Goal: Task Accomplishment & Management: Manage account settings

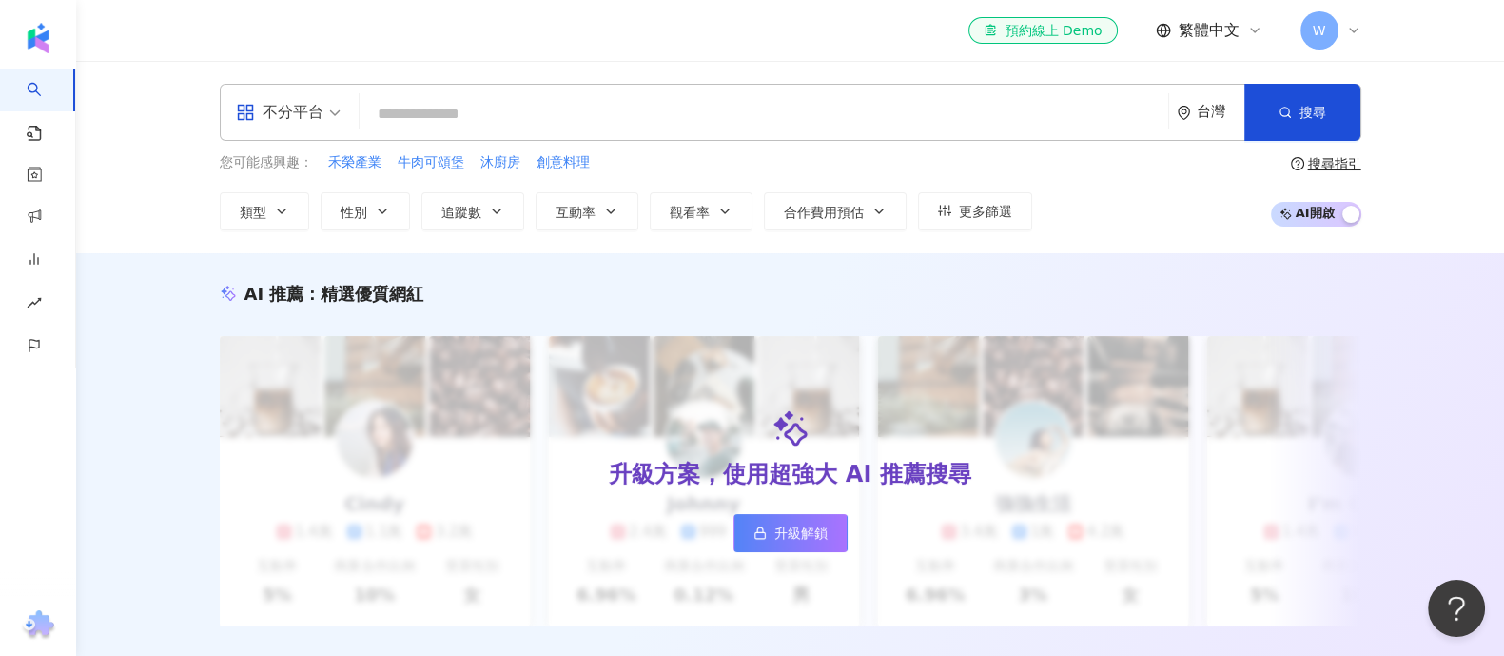
click at [1337, 27] on span "W" at bounding box center [1320, 30] width 38 height 38
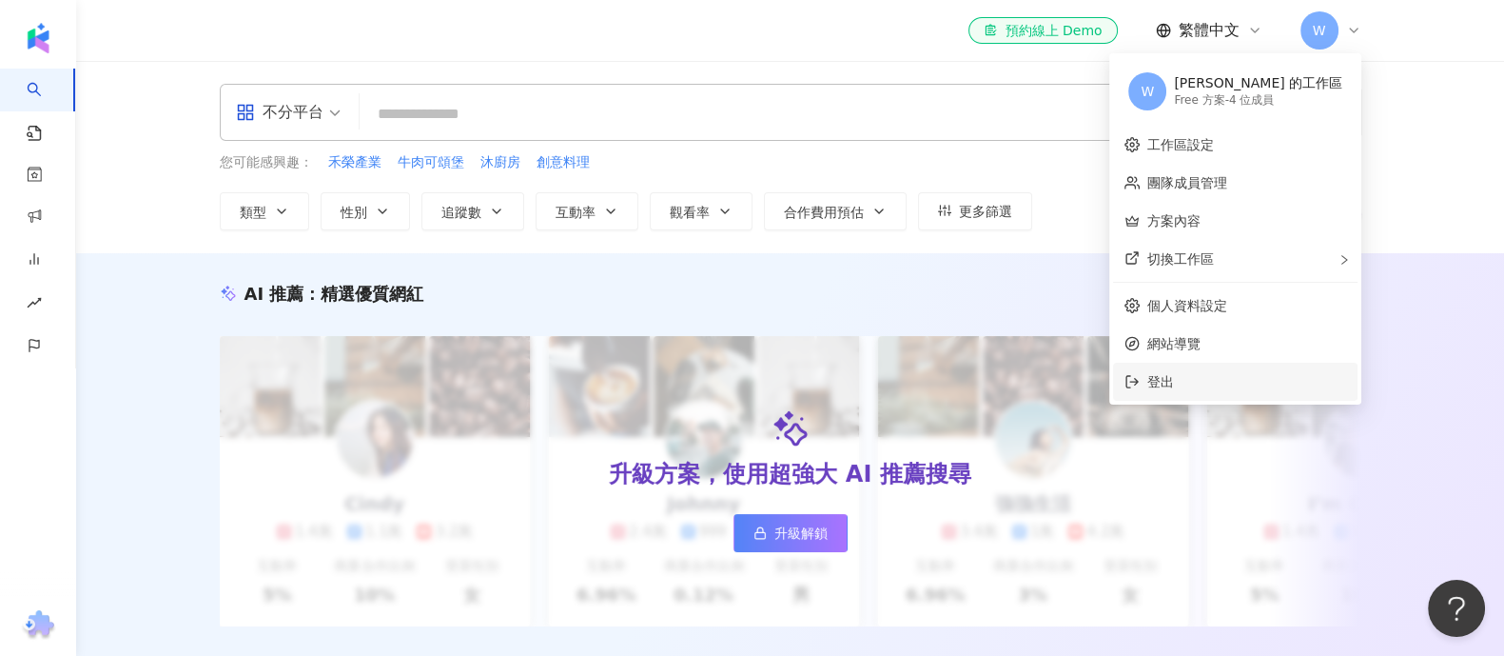
click at [1231, 382] on span "登出" at bounding box center [1246, 381] width 199 height 21
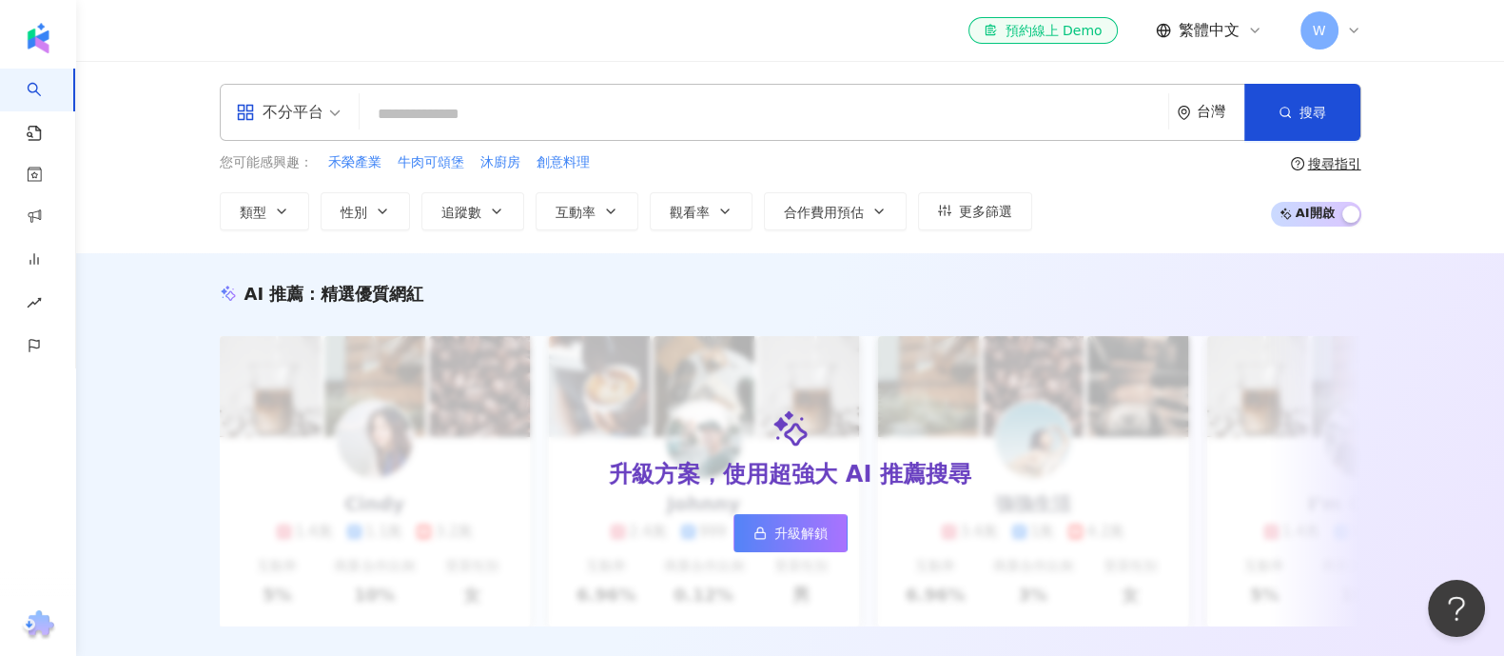
click at [1342, 32] on div "W" at bounding box center [1331, 30] width 61 height 38
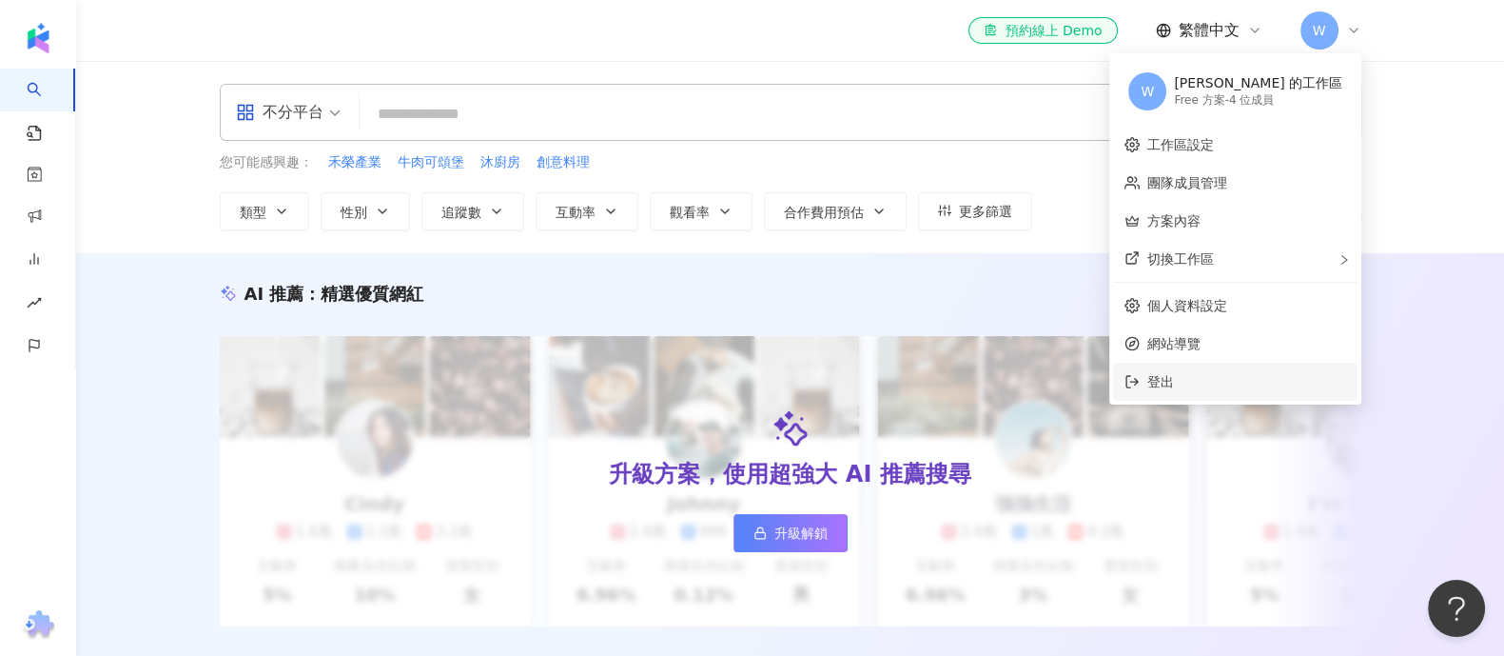
click at [1172, 382] on span "登出" at bounding box center [1160, 381] width 27 height 15
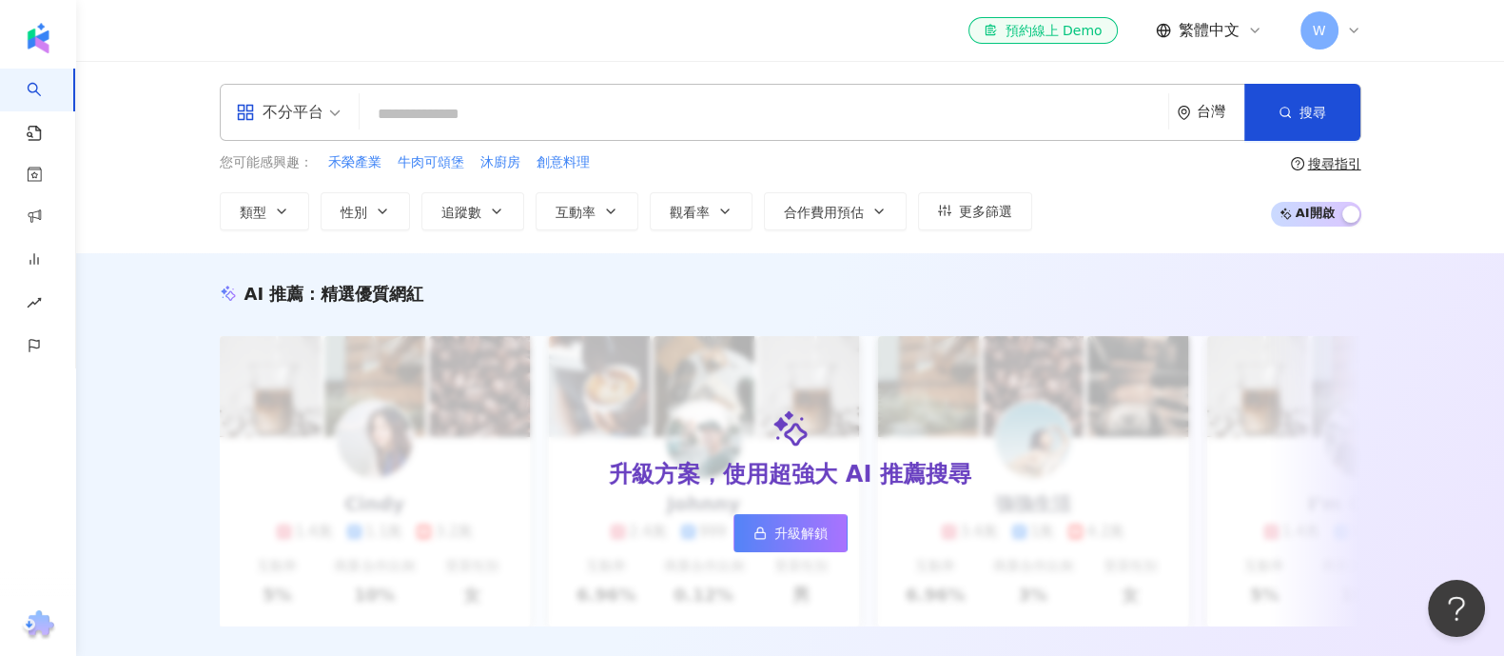
click at [1328, 28] on span "W" at bounding box center [1320, 30] width 38 height 38
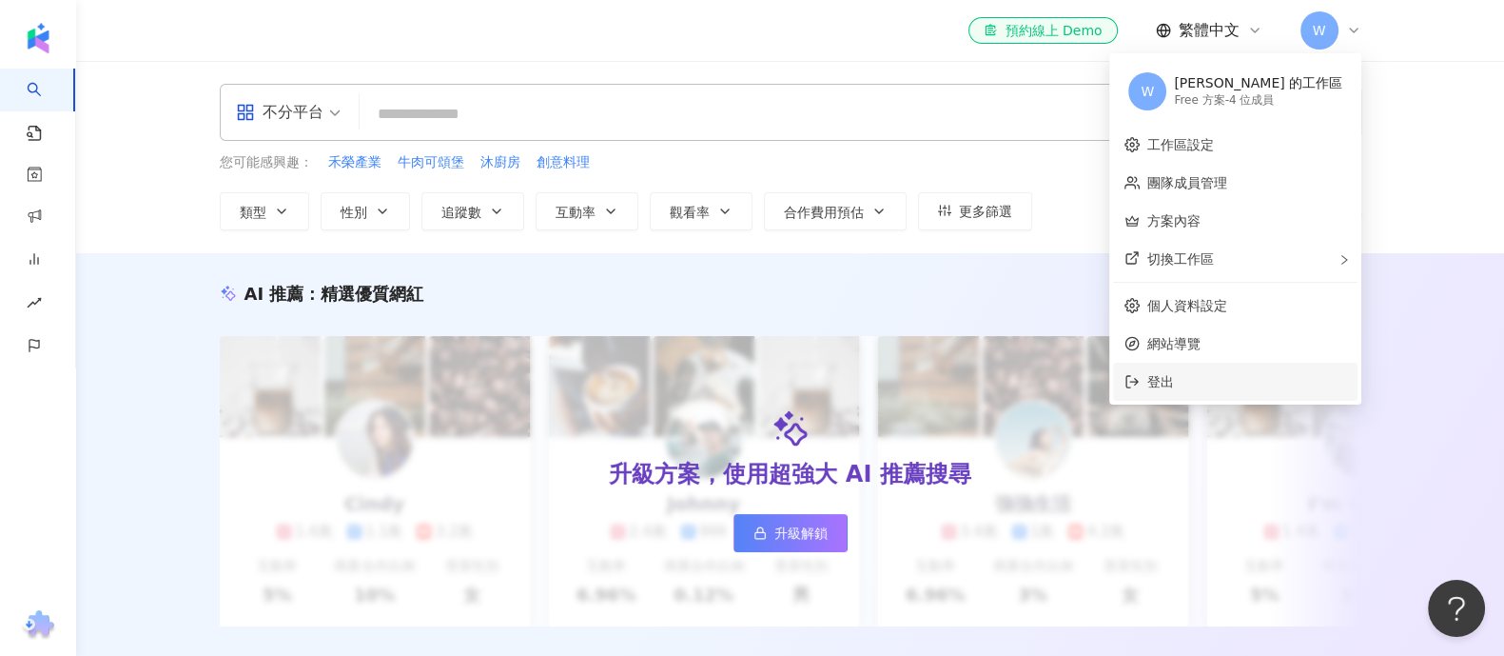
click at [1174, 381] on span "登出" at bounding box center [1160, 381] width 27 height 15
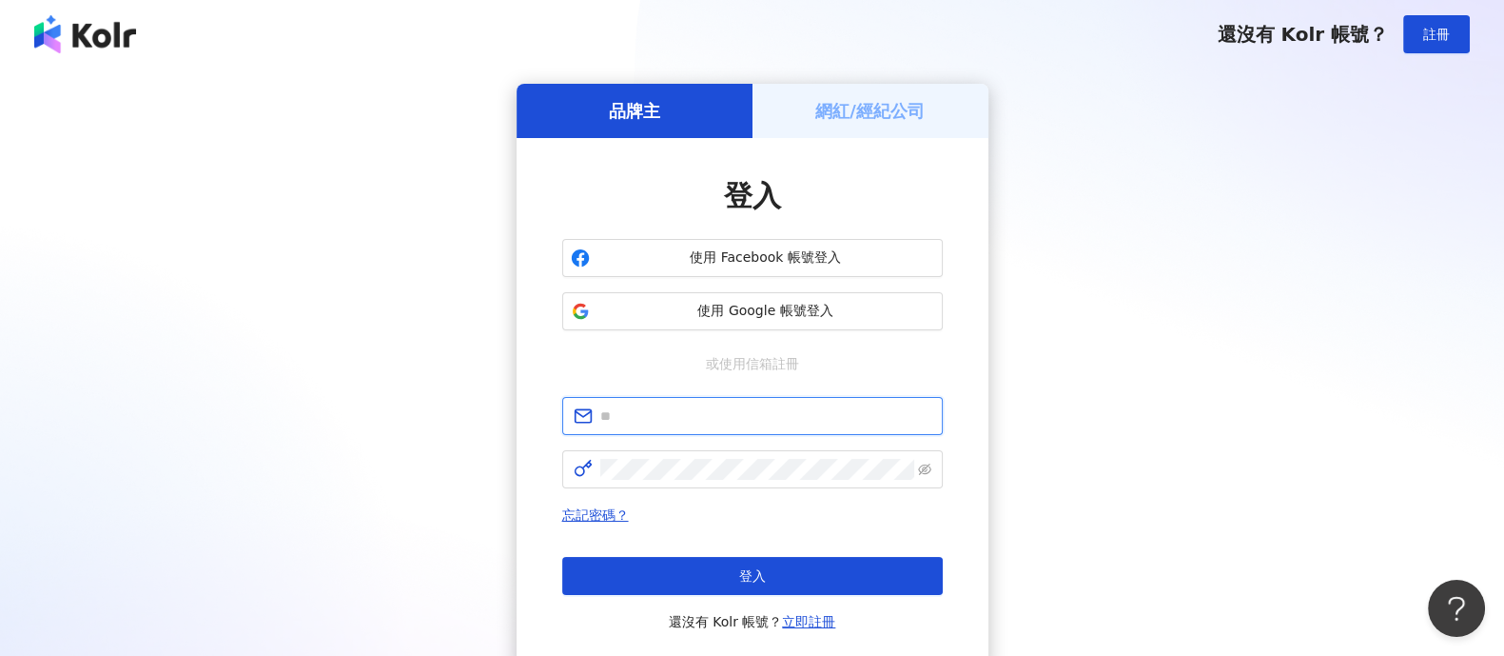
click at [730, 423] on input "text" at bounding box center [765, 415] width 331 height 21
type input "**********"
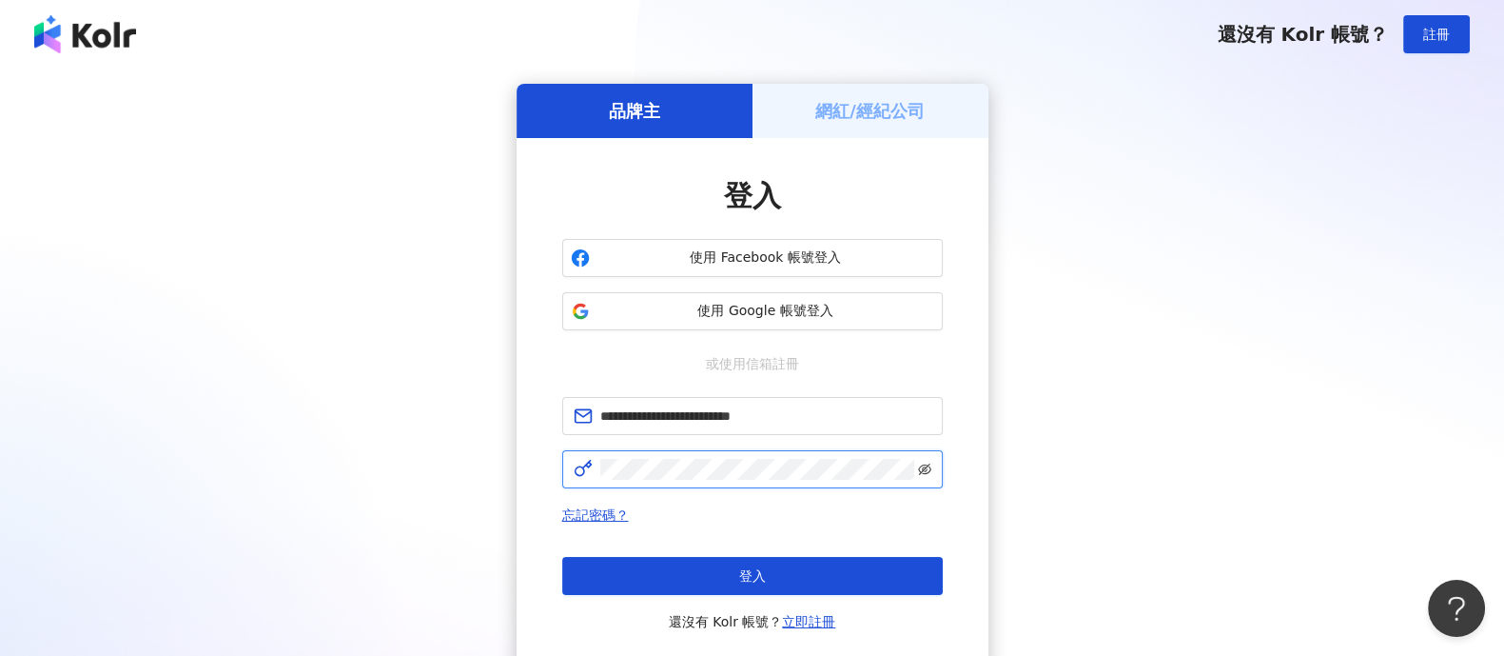
click at [928, 471] on icon "eye-invisible" at bounding box center [924, 468] width 13 height 11
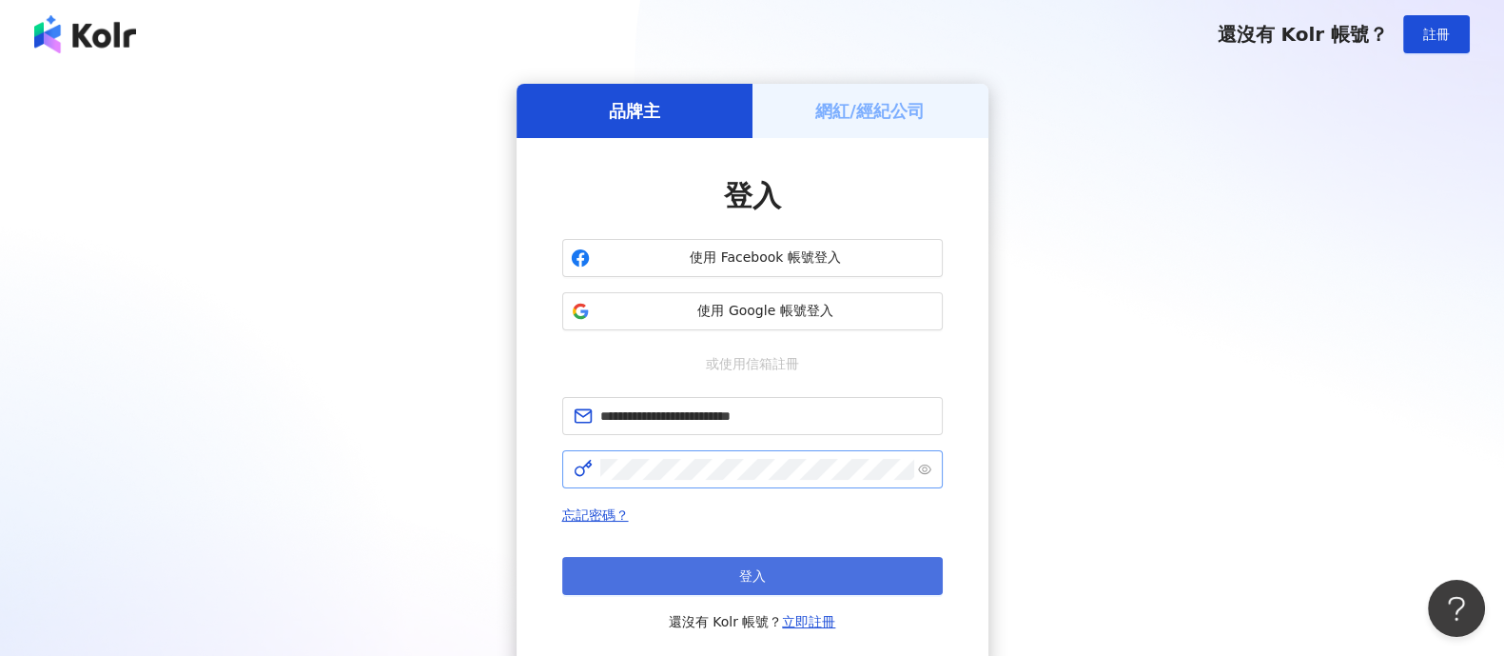
click at [845, 574] on button "登入" at bounding box center [752, 576] width 381 height 38
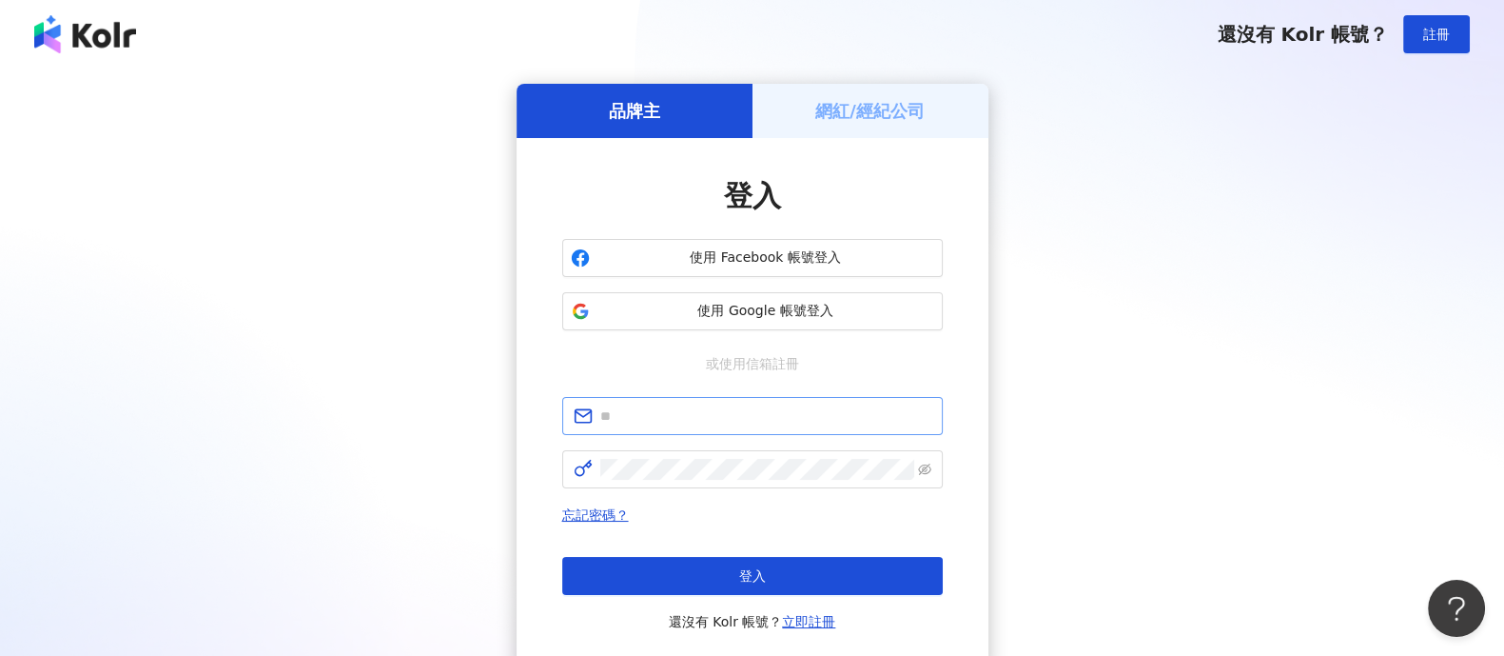
click at [723, 426] on span at bounding box center [752, 416] width 381 height 38
click at [723, 406] on input "text" at bounding box center [765, 415] width 331 height 21
type input "**********"
click at [925, 469] on icon "eye-invisible" at bounding box center [924, 468] width 13 height 13
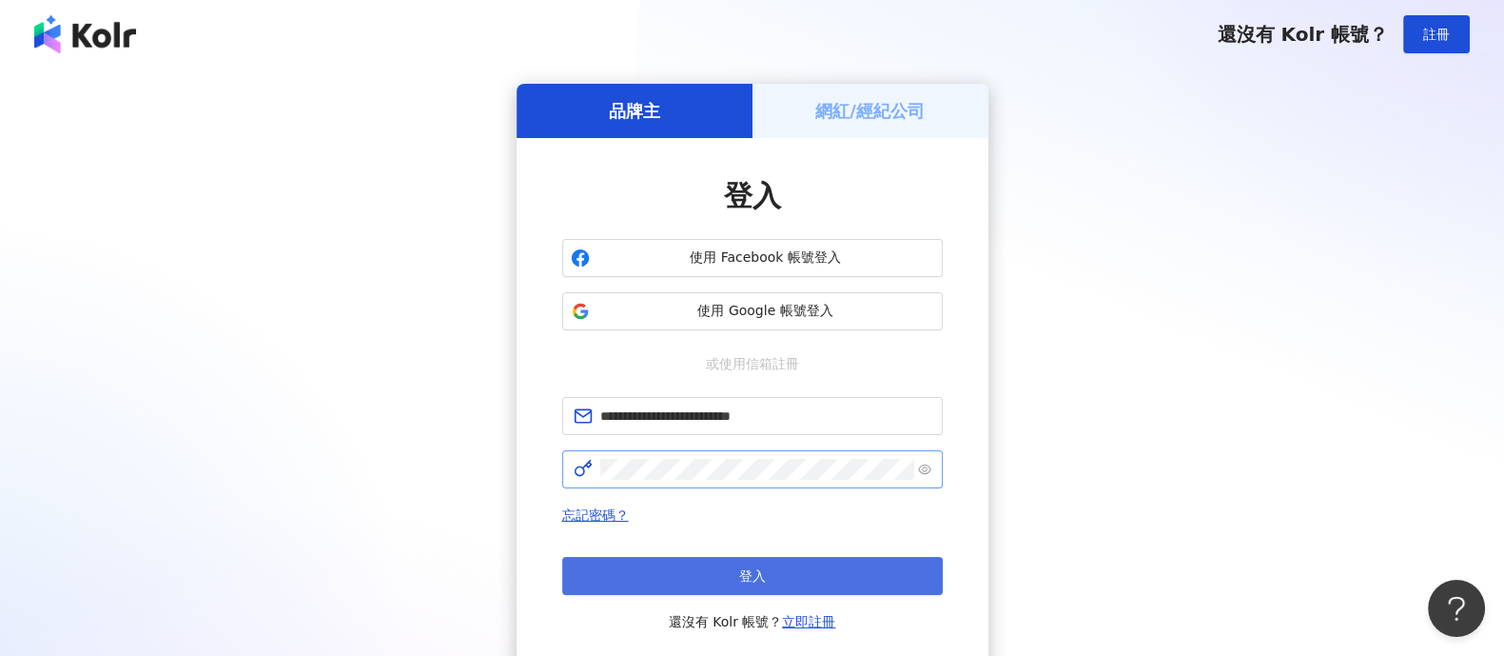
click at [716, 571] on button "登入" at bounding box center [752, 576] width 381 height 38
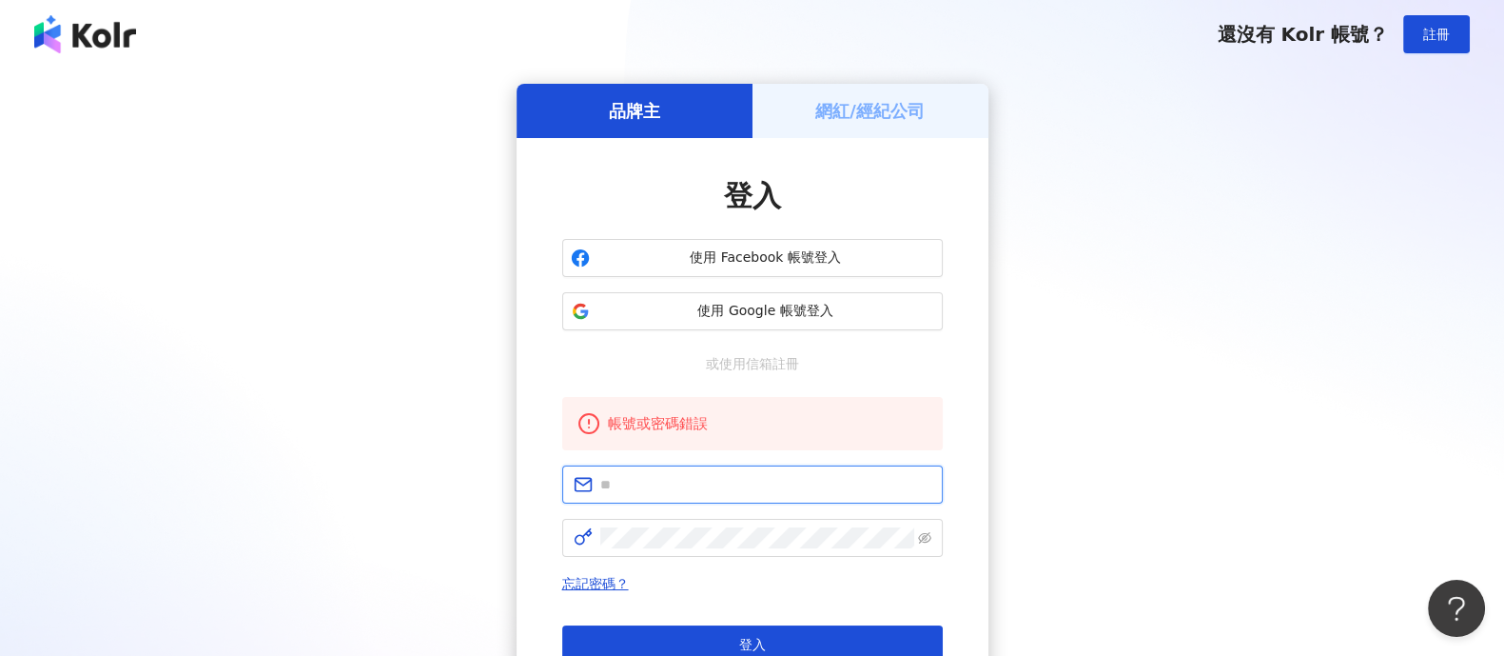
click at [725, 478] on input "text" at bounding box center [765, 484] width 331 height 21
type input "**********"
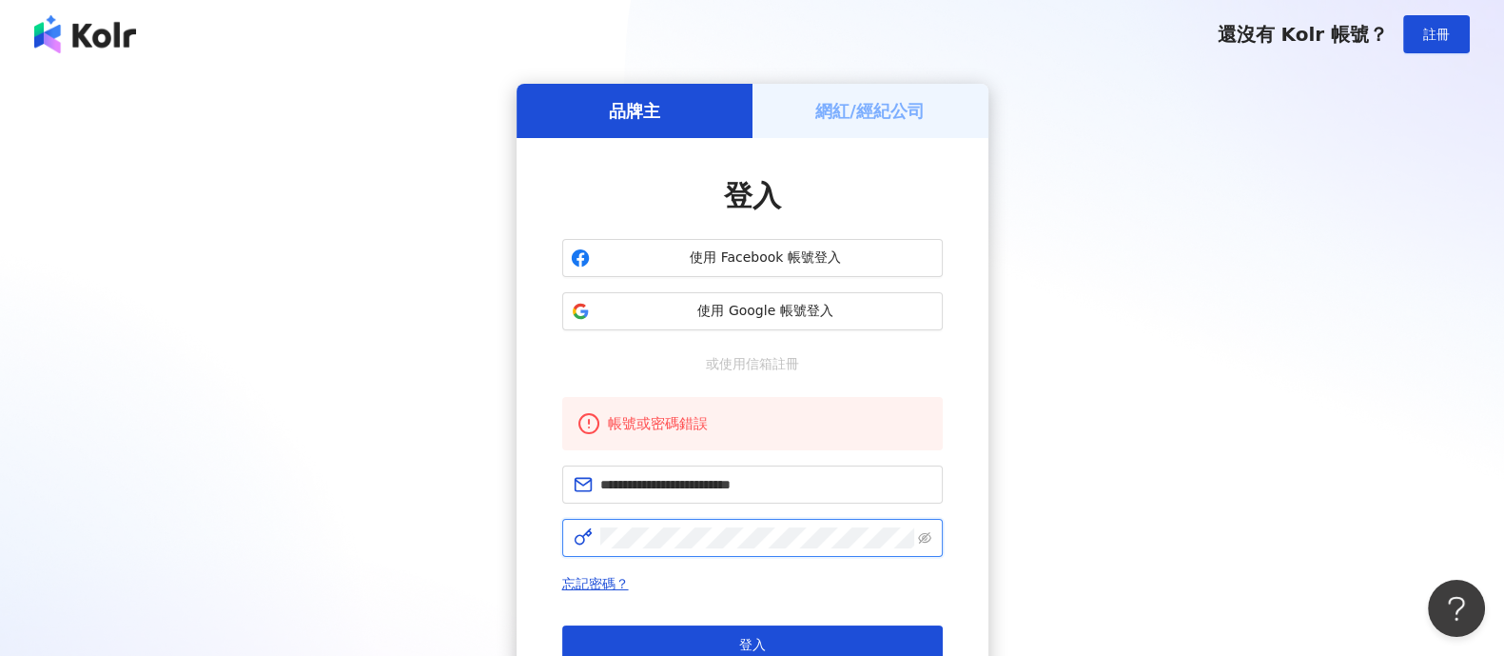
click button "登入" at bounding box center [752, 644] width 381 height 38
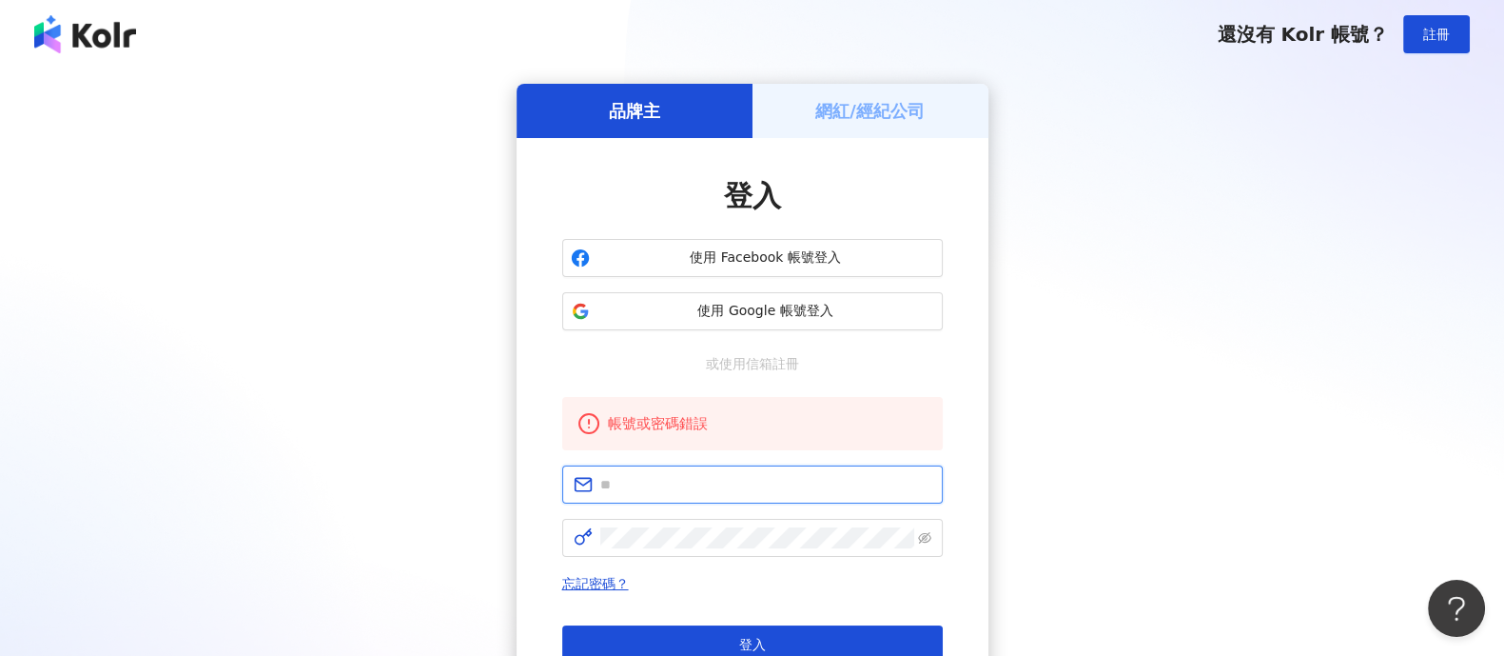
click at [734, 484] on input "text" at bounding box center [765, 484] width 331 height 21
type input "**********"
click at [680, 552] on span at bounding box center [752, 538] width 381 height 38
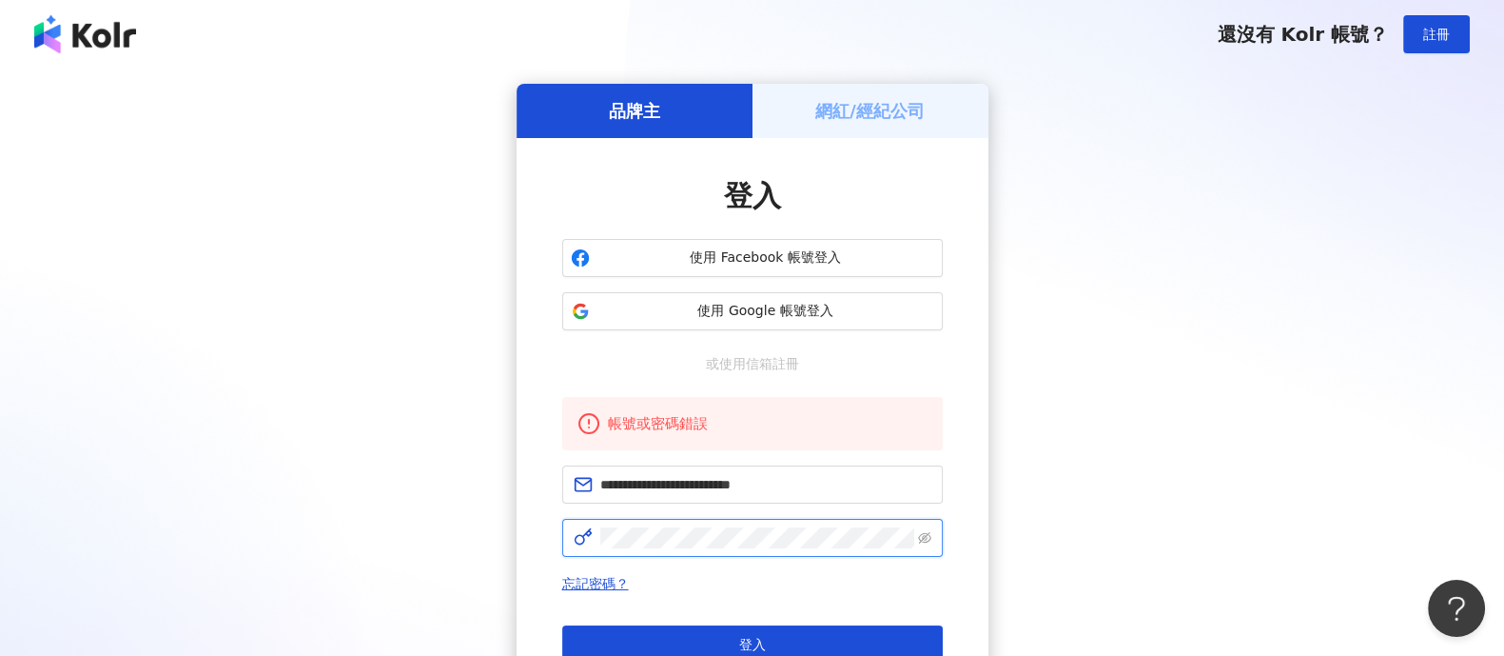
click button "登入" at bounding box center [752, 644] width 381 height 38
